Goal: Task Accomplishment & Management: Complete application form

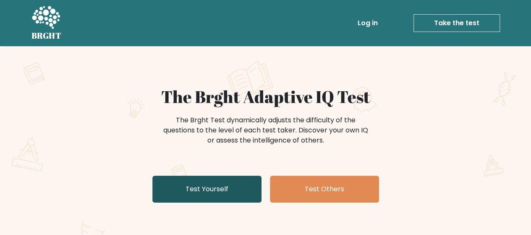
click at [244, 188] on link "Test Yourself" at bounding box center [206, 189] width 109 height 27
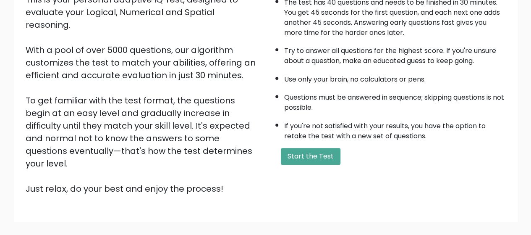
scroll to position [150, 0]
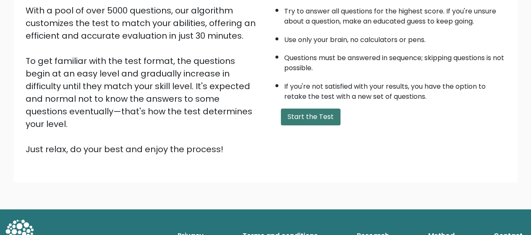
click at [322, 108] on button "Start the Test" at bounding box center [311, 116] width 60 height 17
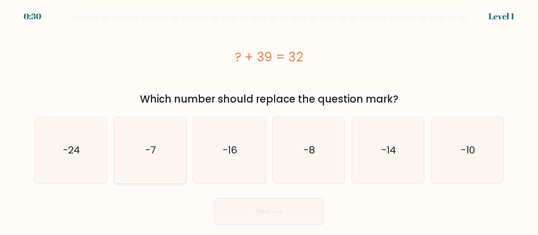
click at [167, 148] on icon "-7" at bounding box center [150, 150] width 66 height 66
click at [269, 120] on input "b. -7" at bounding box center [269, 119] width 0 height 2
radio input "true"
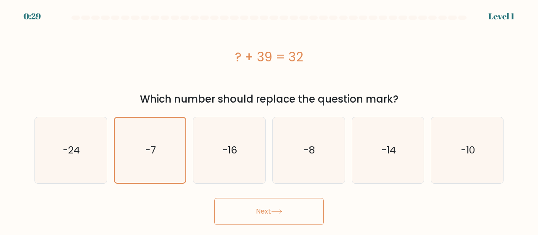
click at [298, 219] on button "Next" at bounding box center [268, 211] width 109 height 27
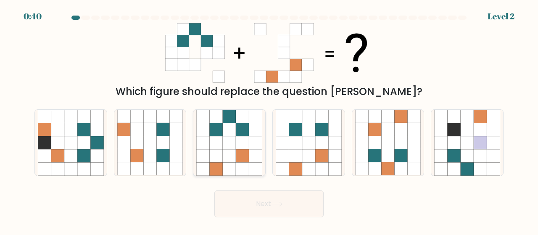
click at [258, 165] on icon at bounding box center [255, 168] width 13 height 13
click at [269, 120] on input "c." at bounding box center [269, 119] width 0 height 2
radio input "true"
click at [272, 192] on button "Next" at bounding box center [268, 203] width 109 height 27
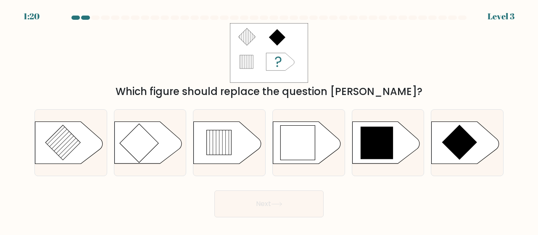
drag, startPoint x: 176, startPoint y: 92, endPoint x: 390, endPoint y: 91, distance: 214.7
click at [389, 91] on div "Which figure should replace the question mark?" at bounding box center [268, 91] width 459 height 15
click at [407, 91] on div "Which figure should replace the question mark?" at bounding box center [268, 91] width 459 height 15
click at [386, 153] on icon at bounding box center [376, 142] width 33 height 33
click at [269, 120] on input "e." at bounding box center [269, 119] width 0 height 2
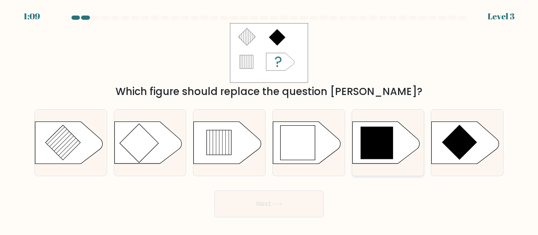
radio input "true"
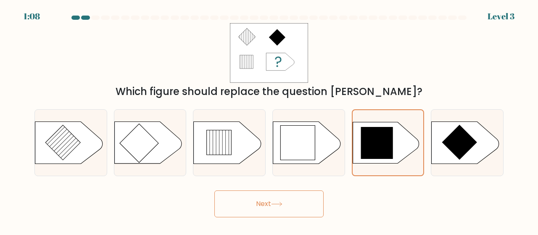
click at [303, 201] on button "Next" at bounding box center [268, 203] width 109 height 27
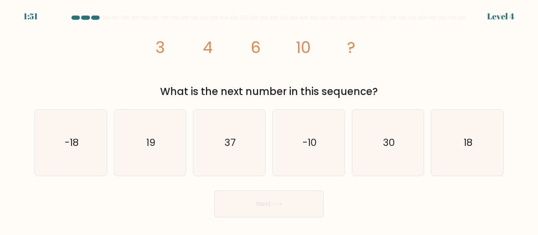
click at [303, 196] on button "Next" at bounding box center [268, 203] width 109 height 27
click at [407, 187] on div "Next" at bounding box center [268, 201] width 479 height 31
click at [469, 144] on text "18" at bounding box center [467, 143] width 9 height 14
click at [269, 120] on input "f. 18" at bounding box center [269, 119] width 0 height 2
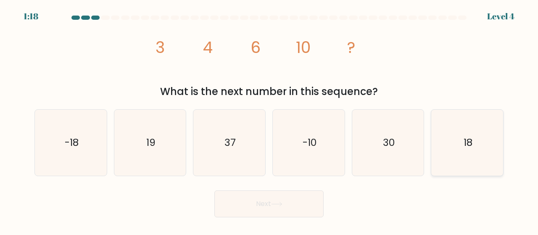
radio input "true"
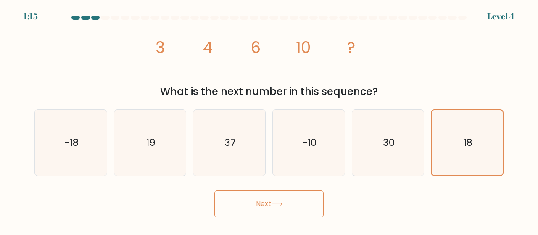
click at [288, 203] on button "Next" at bounding box center [268, 203] width 109 height 27
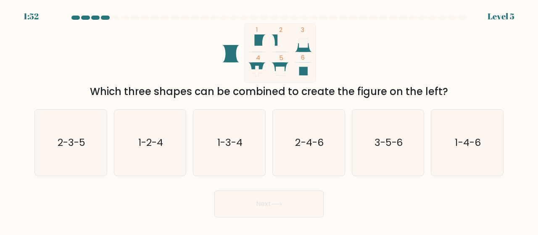
drag, startPoint x: 174, startPoint y: 92, endPoint x: 447, endPoint y: 97, distance: 273.1
click at [447, 97] on div "Which three shapes can be combined to create the figure on the left?" at bounding box center [268, 91] width 459 height 15
click at [445, 92] on div "Which three shapes can be combined to create the figure on the left?" at bounding box center [268, 91] width 459 height 15
click at [173, 93] on div "Which three shapes can be combined to create the figure on the left?" at bounding box center [268, 91] width 459 height 15
click at [395, 165] on icon "3-5-6" at bounding box center [388, 143] width 66 height 66
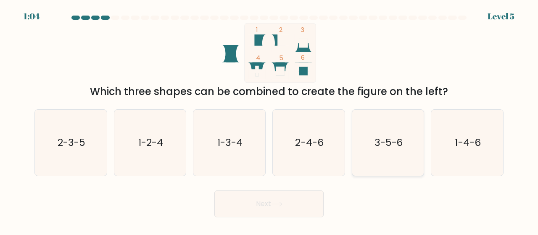
click at [269, 120] on input "e. 3-5-6" at bounding box center [269, 119] width 0 height 2
radio input "true"
click at [294, 207] on button "Next" at bounding box center [268, 203] width 109 height 27
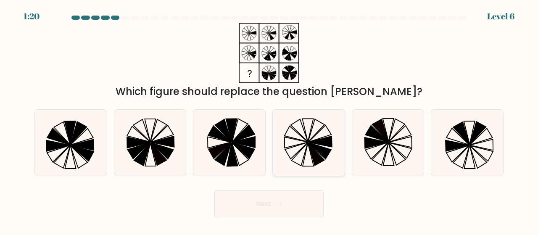
click at [308, 140] on icon at bounding box center [316, 130] width 16 height 23
click at [269, 120] on input "d." at bounding box center [269, 119] width 0 height 2
radio input "true"
click at [292, 203] on button "Next" at bounding box center [268, 203] width 109 height 27
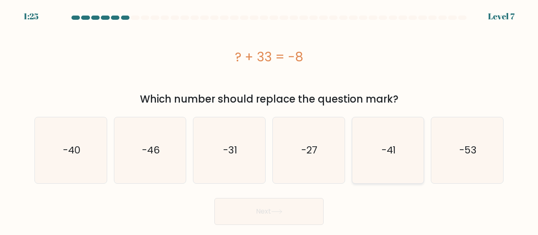
click at [393, 154] on text "-41" at bounding box center [388, 150] width 14 height 14
click at [269, 120] on input "e. -41" at bounding box center [269, 119] width 0 height 2
radio input "true"
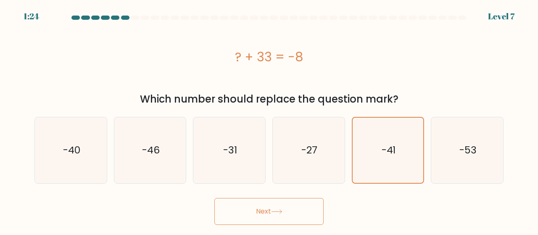
click at [280, 218] on button "Next" at bounding box center [268, 211] width 109 height 27
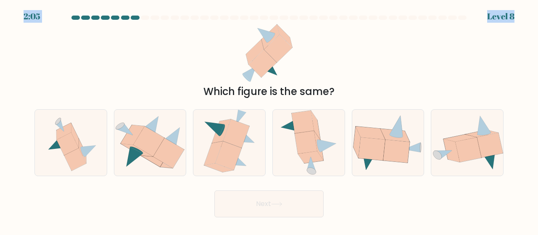
drag, startPoint x: 475, startPoint y: 14, endPoint x: 447, endPoint y: 21, distance: 28.8
click at [447, 21] on body "2:05 Level 8" at bounding box center [269, 117] width 538 height 235
click at [447, 21] on div at bounding box center [268, 20] width 479 height 8
drag, startPoint x: 255, startPoint y: 89, endPoint x: 346, endPoint y: 85, distance: 91.7
click at [345, 85] on div "Which figure is the same?" at bounding box center [268, 91] width 459 height 15
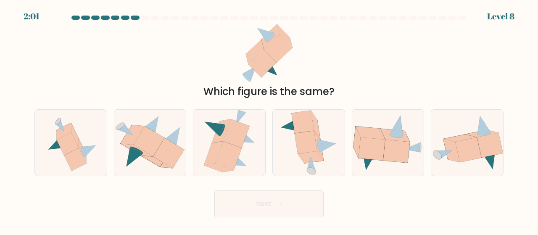
click at [346, 85] on div "Which figure is the same?" at bounding box center [268, 91] width 459 height 15
click at [79, 155] on icon at bounding box center [75, 159] width 22 height 23
click at [269, 120] on input "a." at bounding box center [269, 119] width 0 height 2
radio input "true"
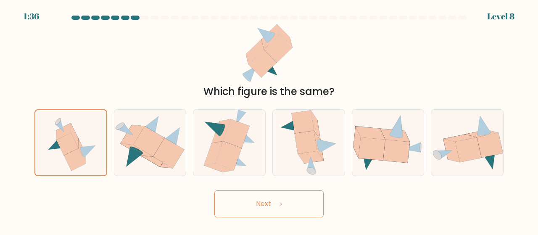
click at [270, 209] on button "Next" at bounding box center [268, 203] width 109 height 27
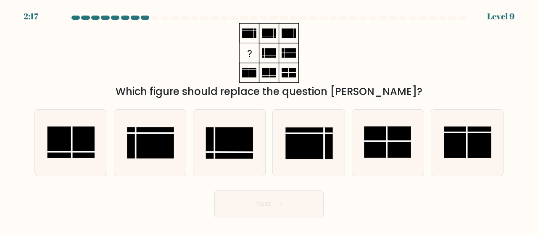
drag, startPoint x: 166, startPoint y: 92, endPoint x: 439, endPoint y: 86, distance: 273.5
click at [439, 86] on div "Which figure should replace the question mark?" at bounding box center [268, 91] width 459 height 15
drag, startPoint x: 141, startPoint y: 152, endPoint x: 431, endPoint y: 196, distance: 293.1
click at [431, 196] on form at bounding box center [269, 117] width 538 height 202
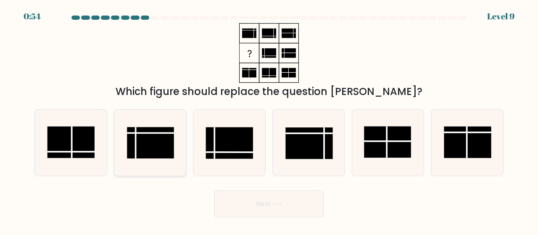
click at [159, 147] on rect at bounding box center [150, 143] width 47 height 32
click at [269, 120] on input "b." at bounding box center [269, 119] width 0 height 2
radio input "true"
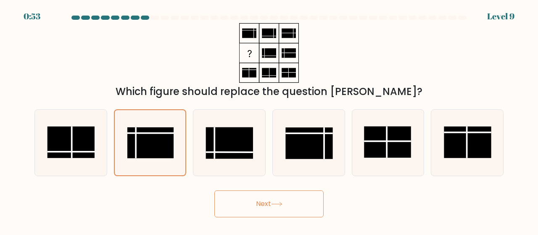
click at [270, 214] on button "Next" at bounding box center [268, 203] width 109 height 27
click at [267, 211] on button "Next" at bounding box center [268, 203] width 109 height 27
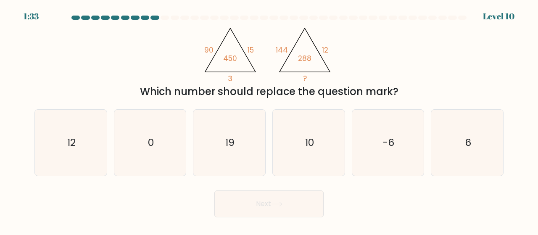
drag, startPoint x: 152, startPoint y: 97, endPoint x: 415, endPoint y: 90, distance: 263.5
click at [415, 90] on div "Which number should replace the question mark?" at bounding box center [268, 91] width 459 height 15
click at [476, 155] on icon "6" at bounding box center [467, 143] width 66 height 66
click at [269, 120] on input "f. 6" at bounding box center [269, 119] width 0 height 2
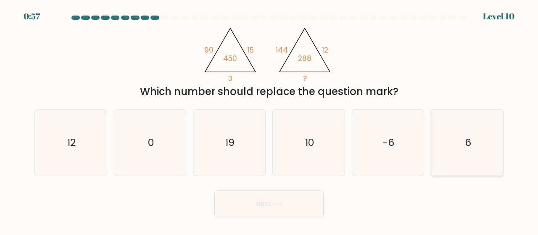
radio input "true"
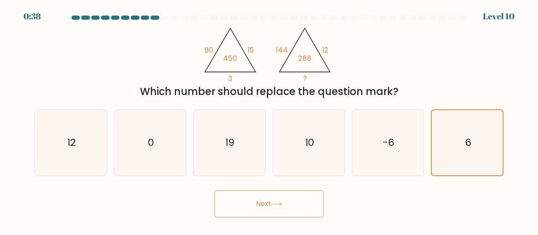
click at [257, 223] on body "0:38 Level 10" at bounding box center [269, 117] width 538 height 235
click at [259, 203] on button "Next" at bounding box center [268, 203] width 109 height 27
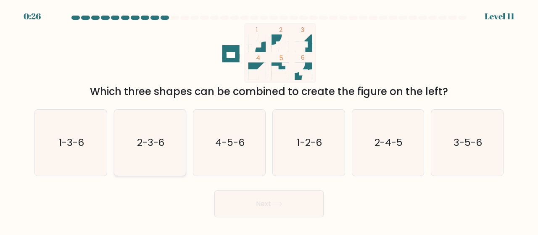
click at [152, 145] on text "2-3-6" at bounding box center [151, 143] width 28 height 14
click at [269, 120] on input "b. 2-3-6" at bounding box center [269, 119] width 0 height 2
radio input "true"
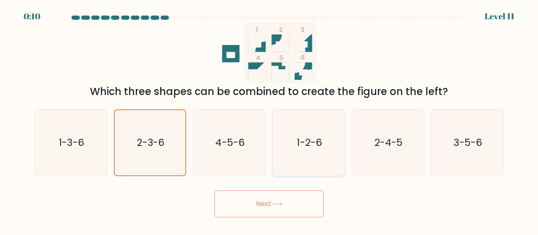
click at [295, 155] on icon "1-2-6" at bounding box center [309, 143] width 66 height 66
click at [269, 120] on input "d. 1-2-6" at bounding box center [269, 119] width 0 height 2
radio input "true"
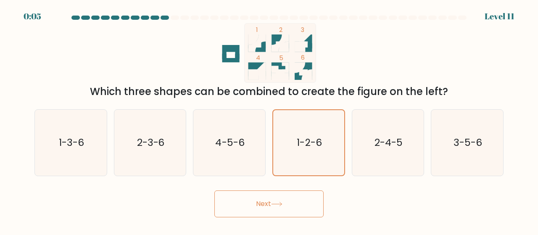
click at [293, 208] on button "Next" at bounding box center [268, 203] width 109 height 27
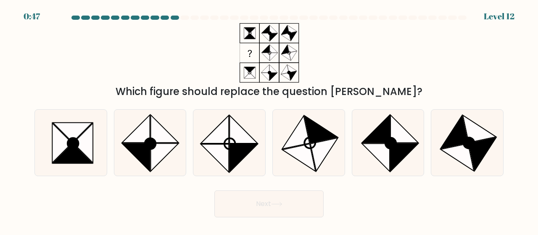
click at [304, 39] on icon at bounding box center [268, 53] width 105 height 60
click at [90, 153] on icon at bounding box center [83, 142] width 20 height 39
click at [269, 120] on input "a." at bounding box center [269, 119] width 0 height 2
radio input "true"
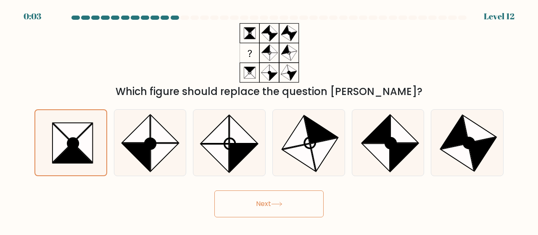
click at [308, 211] on button "Next" at bounding box center [268, 203] width 109 height 27
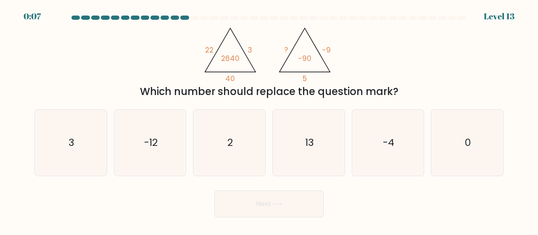
drag, startPoint x: 493, startPoint y: 17, endPoint x: 512, endPoint y: 16, distance: 18.5
click at [513, 16] on form at bounding box center [269, 117] width 538 height 202
click at [512, 16] on form at bounding box center [269, 117] width 538 height 202
drag, startPoint x: 511, startPoint y: 17, endPoint x: 323, endPoint y: 45, distance: 190.2
click at [323, 45] on icon "@import url('https://fonts.googleapis.com/css?family=Abril+Fatface:400,100,100i…" at bounding box center [268, 53] width 137 height 60
